Goal: Answer question/provide support: Share knowledge or assist other users

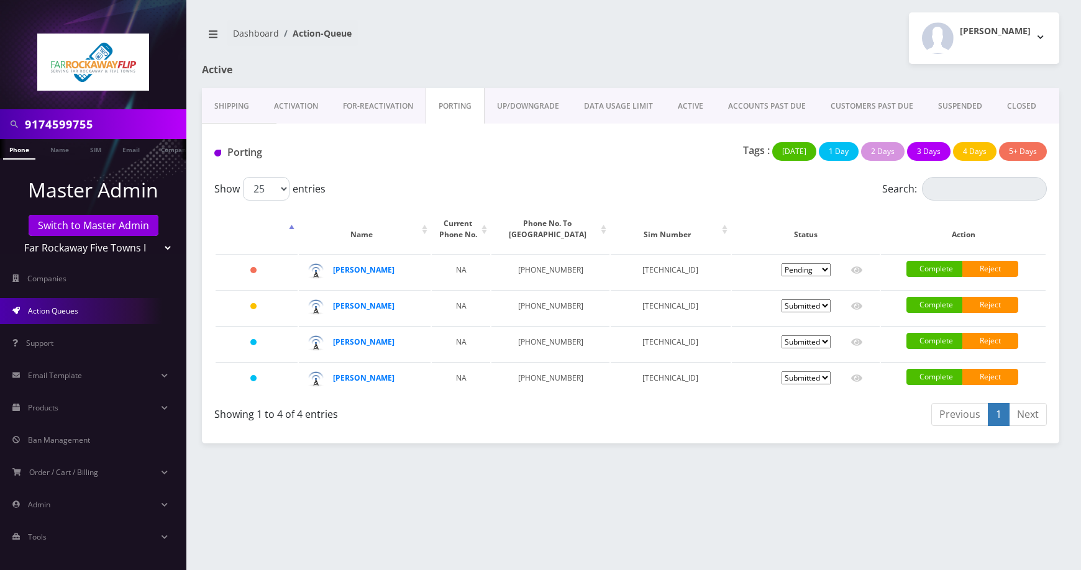
drag, startPoint x: 0, startPoint y: 0, endPoint x: -56, endPoint y: 111, distance: 124.5
click at [0, 111] on html "9174599755 Phone Name SIM Email Company Customer Master Admin Switch to Master …" at bounding box center [540, 285] width 1081 height 570
paste input "8456081709"
type input "8456081709"
click at [17, 152] on link "Phone" at bounding box center [19, 149] width 32 height 21
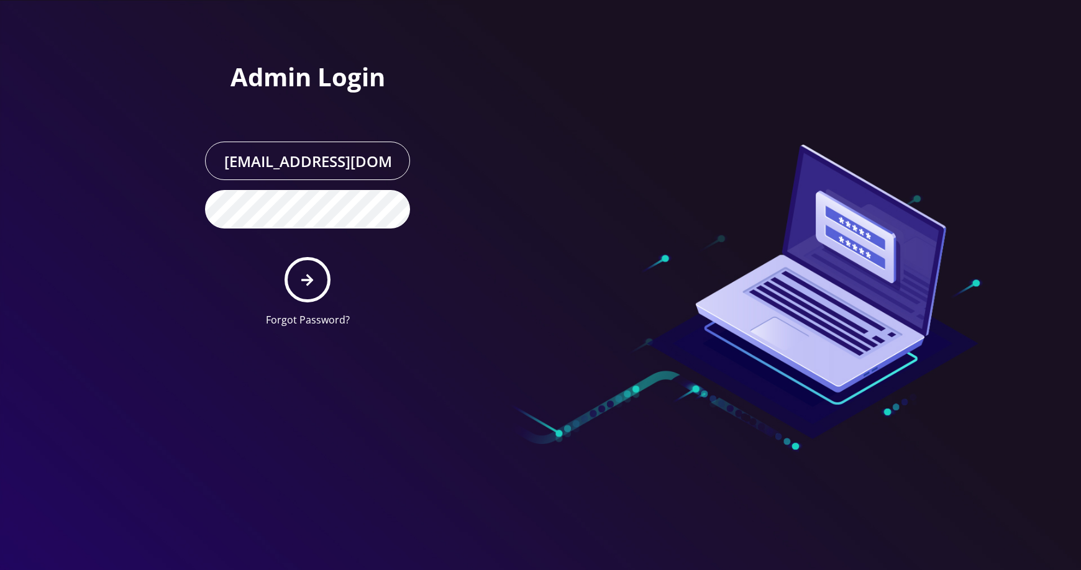
click at [311, 281] on icon "submit" at bounding box center [307, 280] width 12 height 12
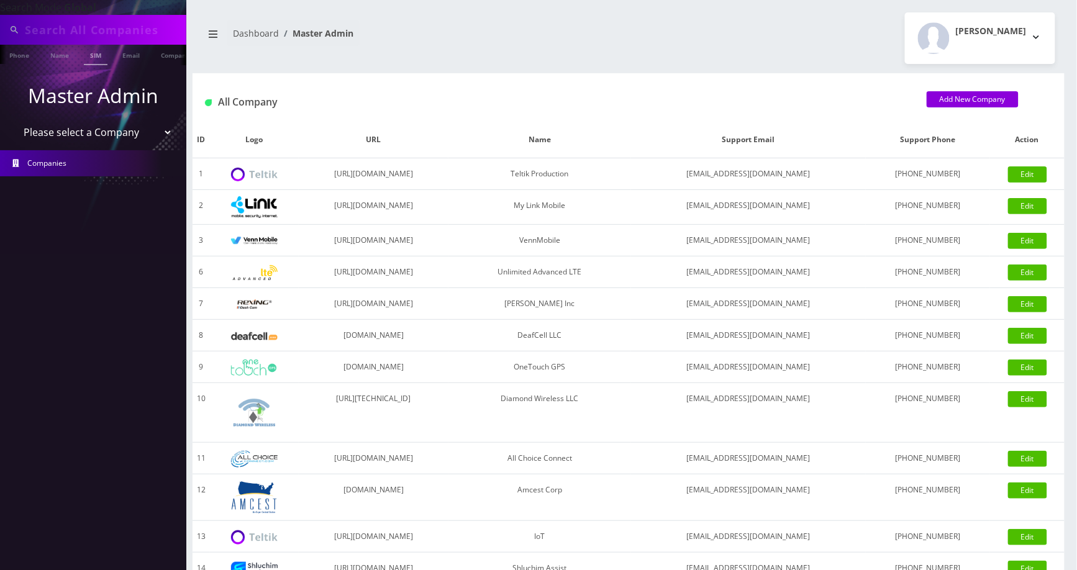
type input "8456081709"
click at [108, 35] on input "8456081709" at bounding box center [104, 30] width 158 height 24
click at [20, 55] on link "Phone" at bounding box center [19, 55] width 32 height 21
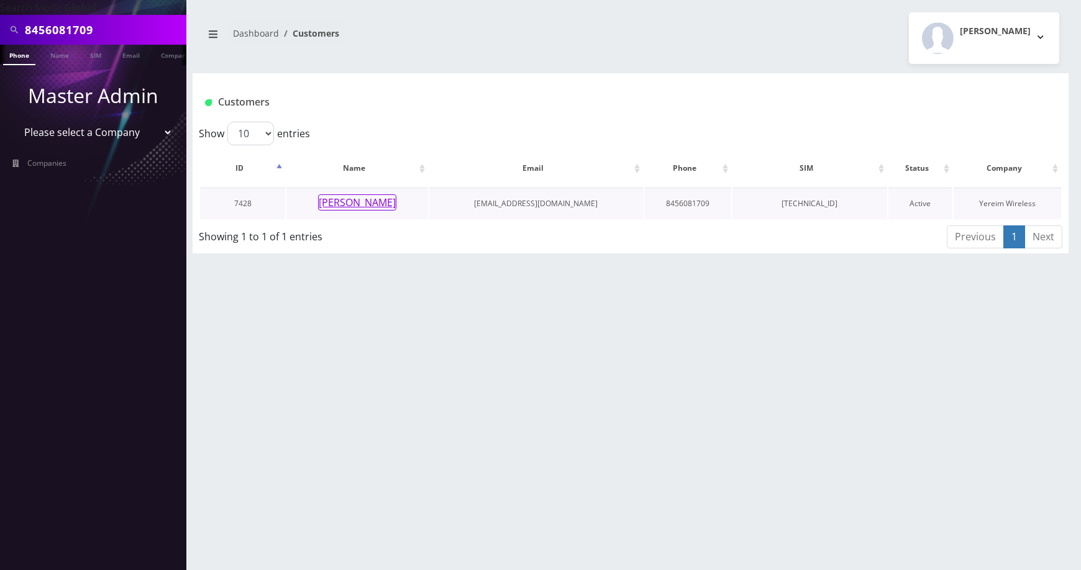
click at [380, 201] on button "Yakov Biderman" at bounding box center [357, 202] width 78 height 16
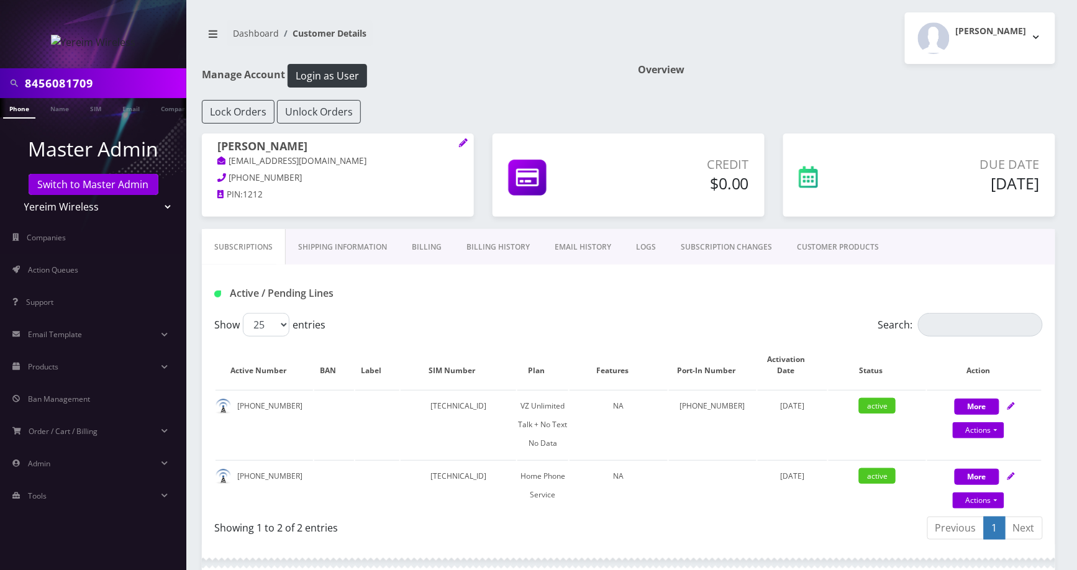
click at [501, 247] on link "Billing History" at bounding box center [498, 247] width 88 height 36
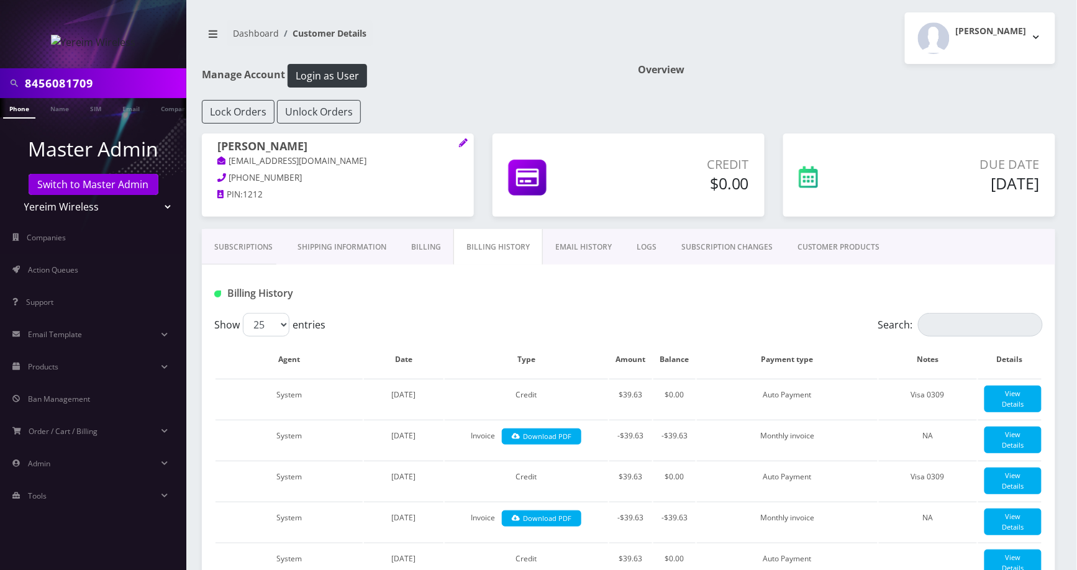
click at [258, 258] on link "Subscriptions" at bounding box center [243, 247] width 83 height 36
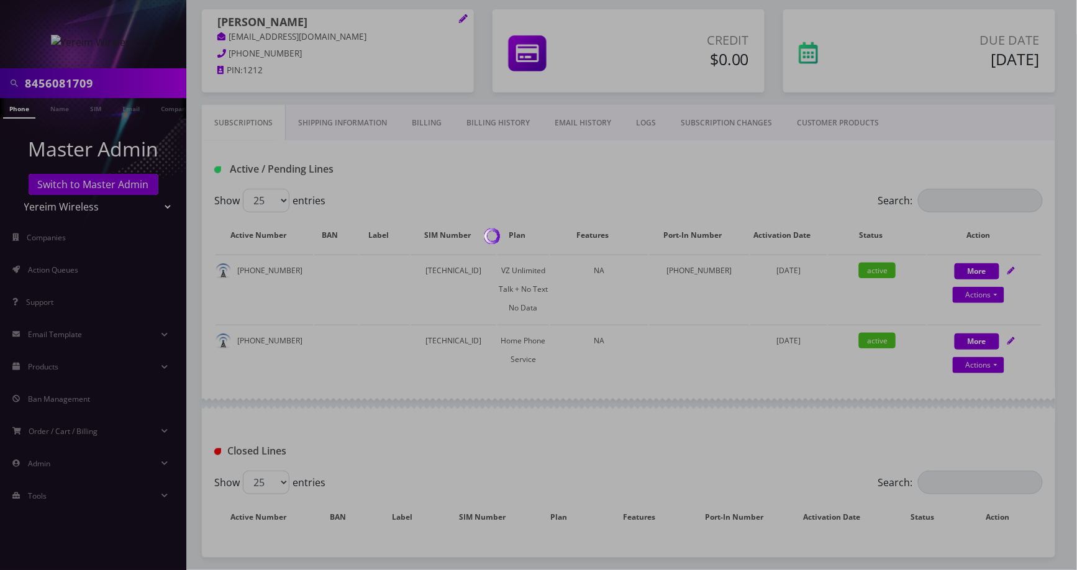
scroll to position [450, 0]
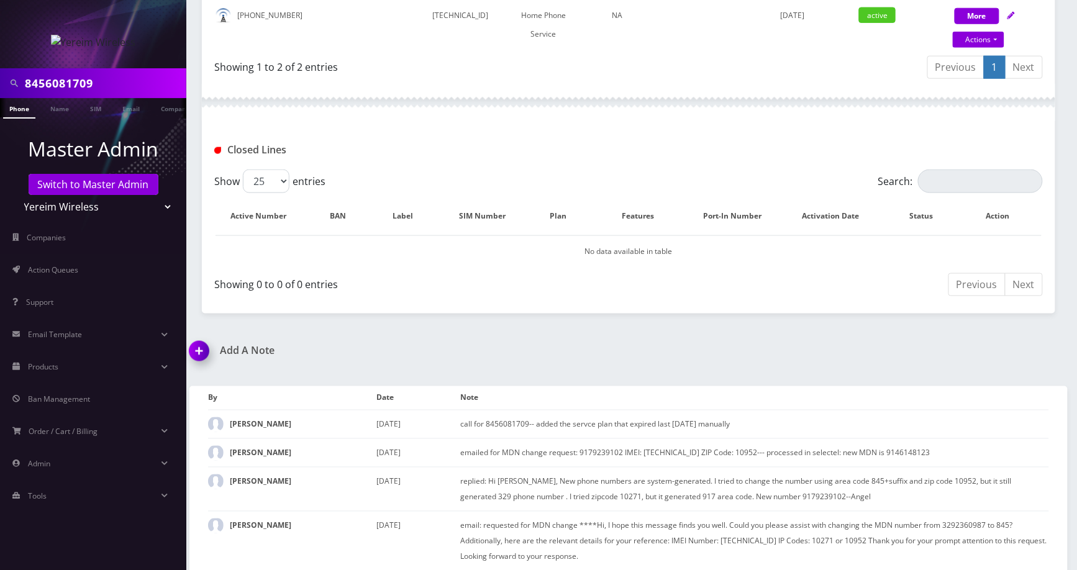
click at [194, 363] on img at bounding box center [201, 355] width 37 height 37
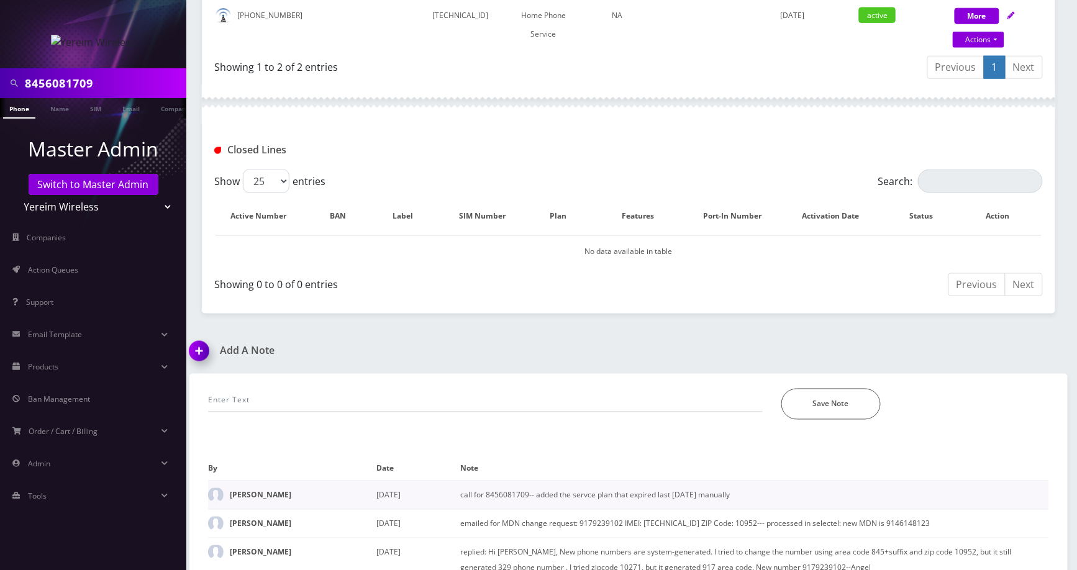
scroll to position [604, 0]
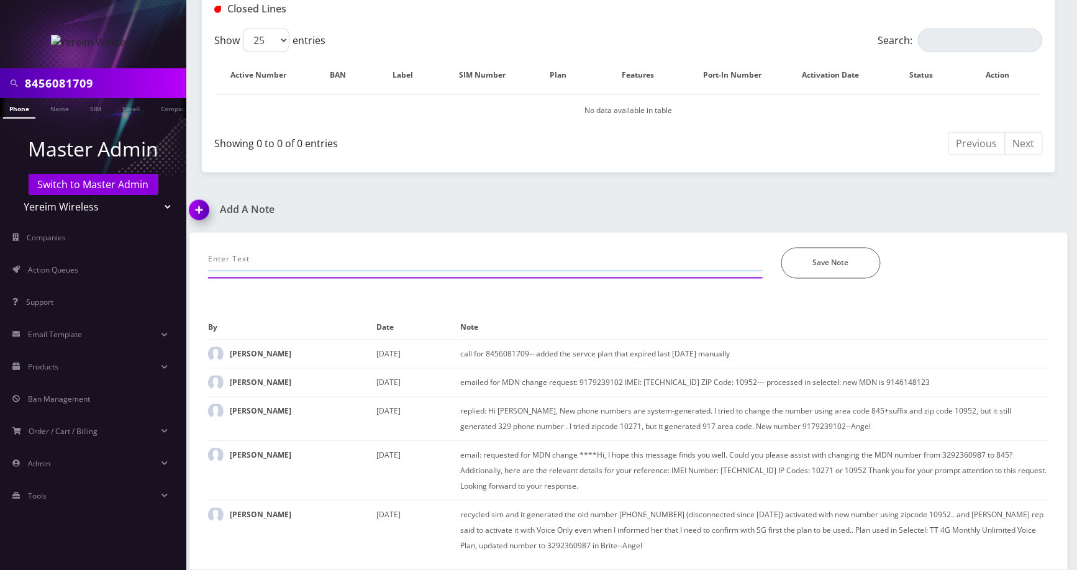
click at [348, 260] on input "text" at bounding box center [485, 260] width 555 height 24
click at [348, 260] on input "c" at bounding box center [485, 260] width 555 height 24
type input "call-unable to make calls, plan expired yesterday, add plan on selectel, its al…"
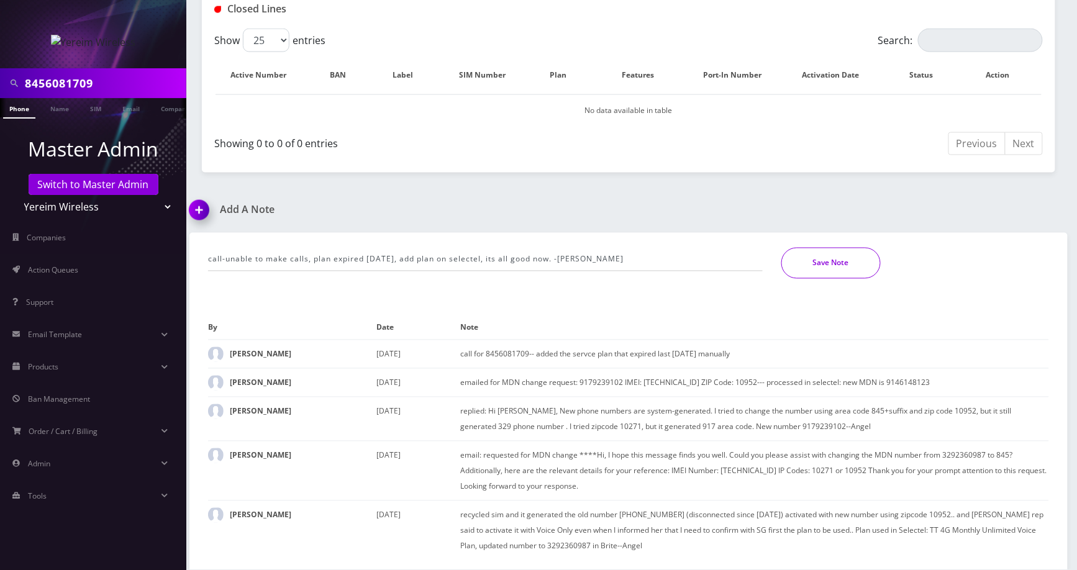
click at [821, 261] on button "Save Note" at bounding box center [830, 263] width 99 height 31
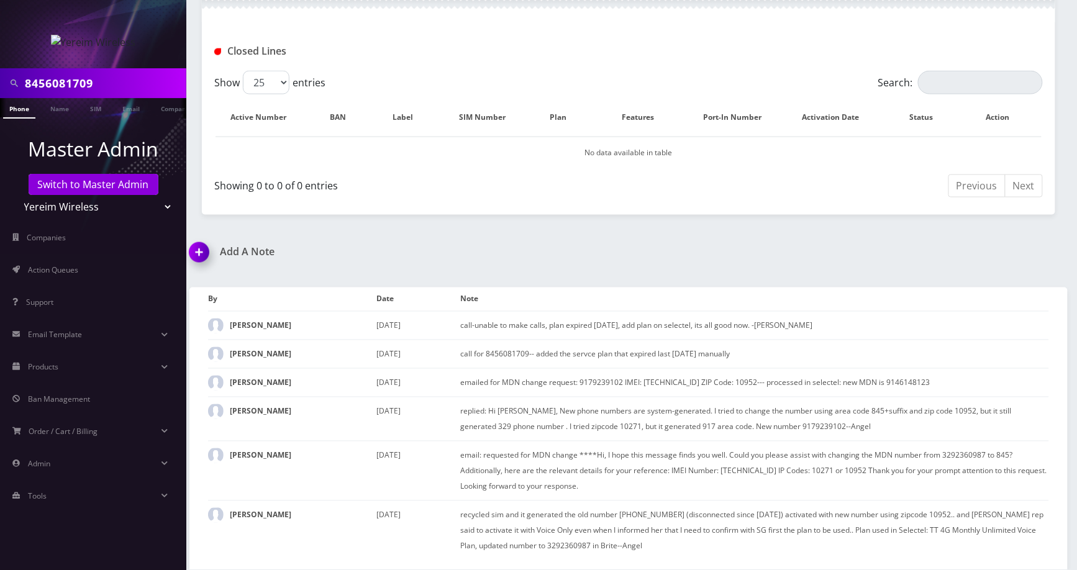
scroll to position [560, 0]
